Goal: Check status

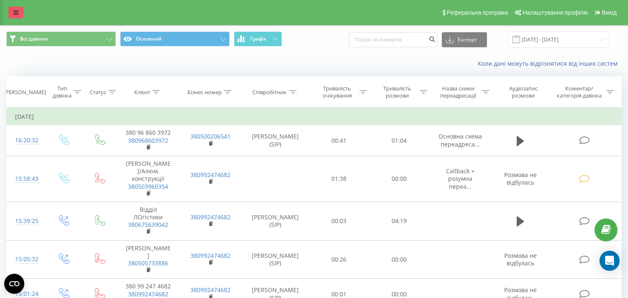
click at [14, 11] on icon at bounding box center [15, 13] width 5 height 6
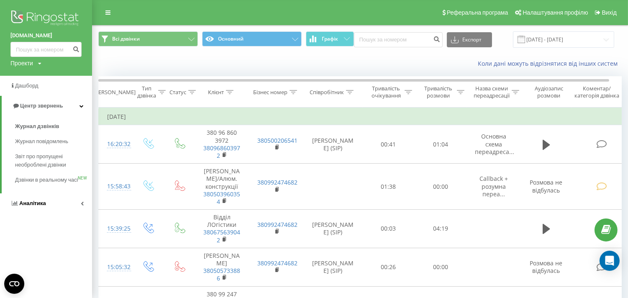
click at [36, 206] on span "Аналiтика" at bounding box center [32, 203] width 27 height 6
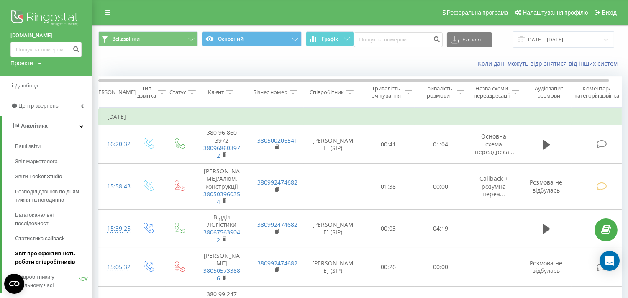
click at [47, 259] on span "Звіт про ефективність роботи співробітників" at bounding box center [51, 257] width 73 height 17
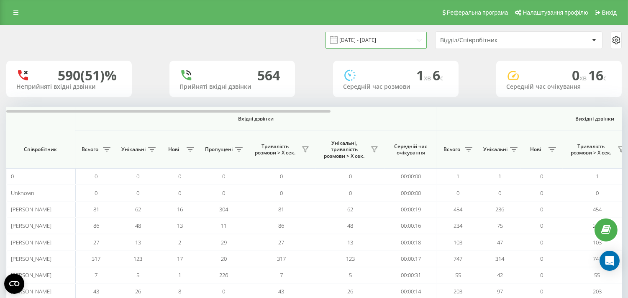
click at [369, 42] on input "[DATE] - [DATE]" at bounding box center [375, 40] width 101 height 16
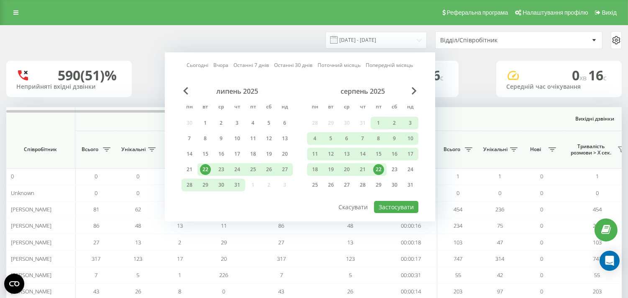
click at [377, 166] on div "22" at bounding box center [378, 169] width 11 height 11
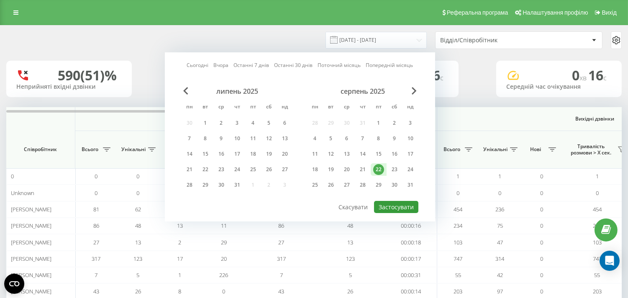
click at [396, 207] on button "Застосувати" at bounding box center [396, 207] width 44 height 12
type input "[DATE] - [DATE]"
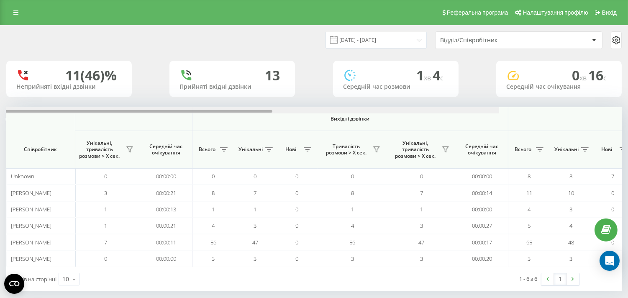
scroll to position [0, 551]
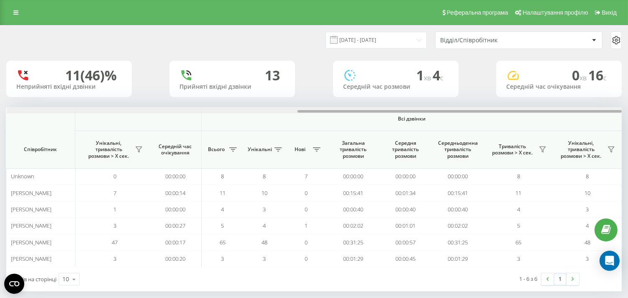
drag, startPoint x: 180, startPoint y: 111, endPoint x: 623, endPoint y: 54, distance: 446.5
click at [628, 54] on html "[DOMAIN_NAME] Проекти [DOMAIN_NAME] Дашборд Центр звернень Аналiтика Ваші звіти…" at bounding box center [314, 149] width 628 height 298
